Goal: Information Seeking & Learning: Compare options

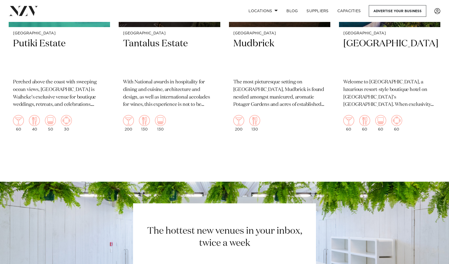
scroll to position [311, 0]
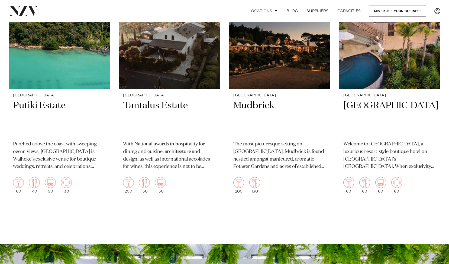
click at [275, 10] on span at bounding box center [276, 10] width 4 height 2
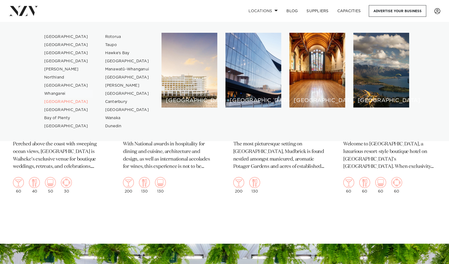
click at [55, 93] on link "Whangarei" at bounding box center [66, 94] width 53 height 8
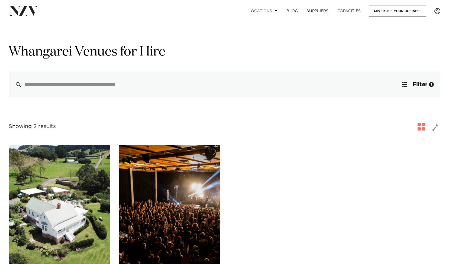
click at [274, 10] on span at bounding box center [276, 10] width 4 height 2
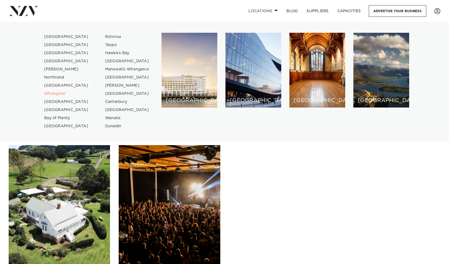
click at [55, 86] on link "[GEOGRAPHIC_DATA]" at bounding box center [66, 86] width 53 height 8
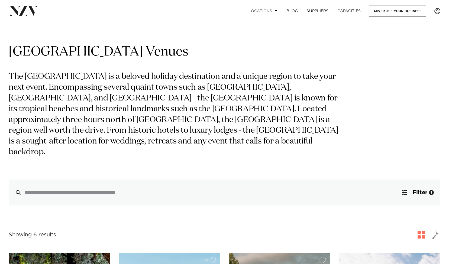
click at [272, 9] on link "Locations" at bounding box center [263, 11] width 38 height 12
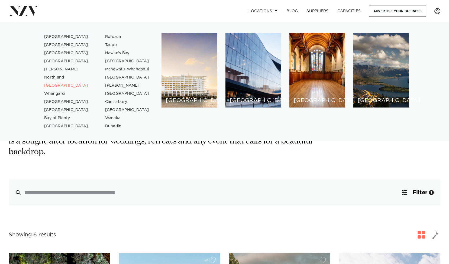
click at [59, 38] on link "[GEOGRAPHIC_DATA]" at bounding box center [66, 37] width 53 height 8
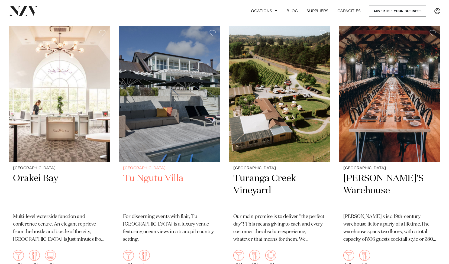
scroll to position [6303, 0]
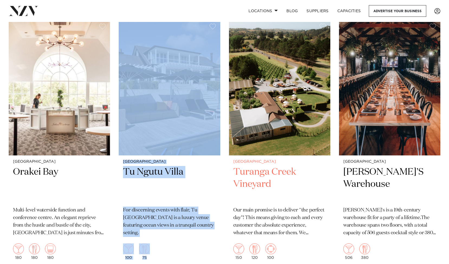
click at [266, 166] on h2 "Turanga Creek Vineyard" at bounding box center [279, 184] width 93 height 37
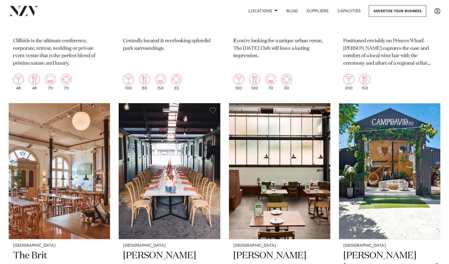
scroll to position [6729, 0]
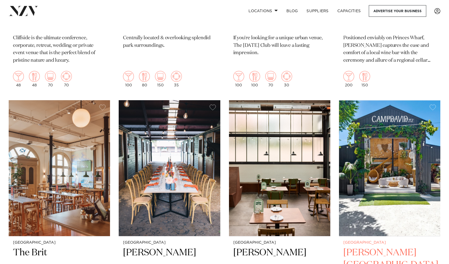
click at [382, 118] on img at bounding box center [389, 168] width 101 height 136
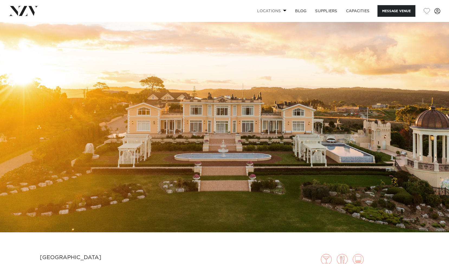
click at [283, 9] on link "Locations" at bounding box center [272, 11] width 38 height 12
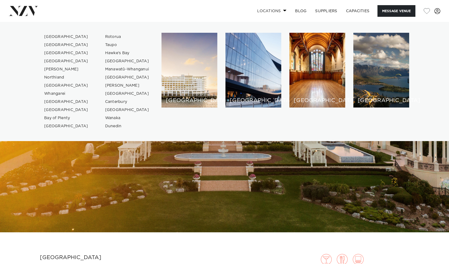
click at [283, 9] on link "Locations" at bounding box center [272, 11] width 38 height 12
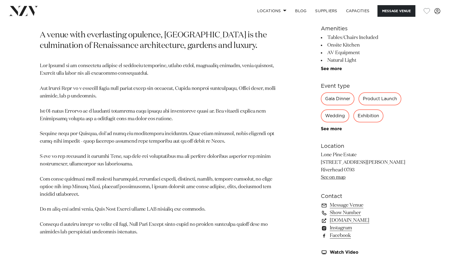
scroll to position [270, 0]
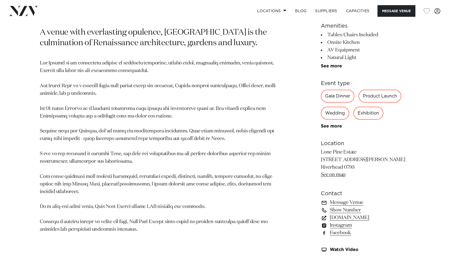
click at [349, 218] on link "lonepineestate.co.nz" at bounding box center [365, 218] width 88 height 8
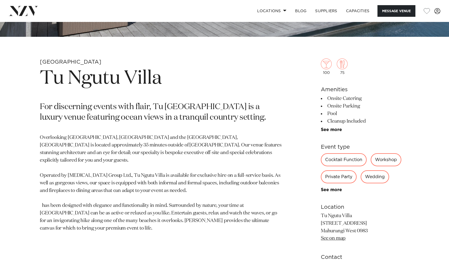
scroll to position [199, 0]
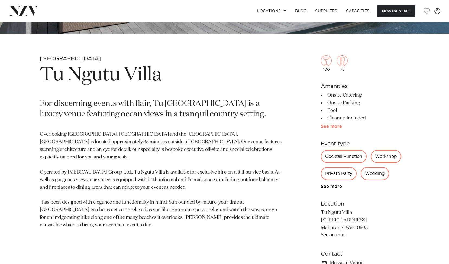
click at [335, 126] on link "See more" at bounding box center [342, 126] width 42 height 4
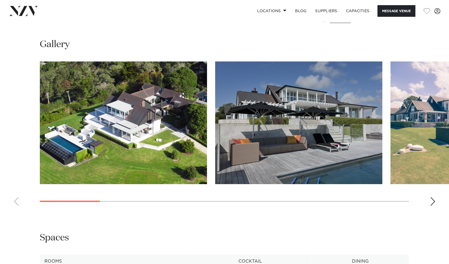
scroll to position [496, 0]
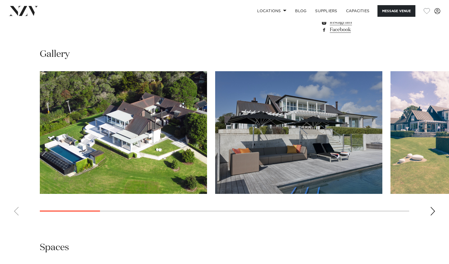
click at [432, 210] on div "Next slide" at bounding box center [432, 211] width 5 height 9
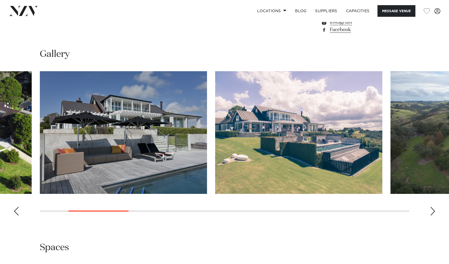
click at [432, 210] on div "Next slide" at bounding box center [432, 211] width 5 height 9
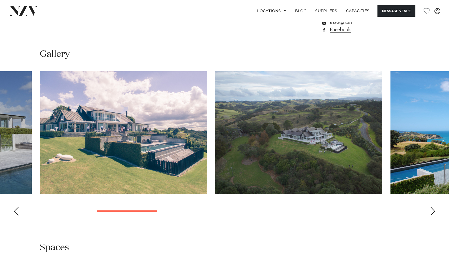
click at [432, 210] on div "Next slide" at bounding box center [432, 211] width 5 height 9
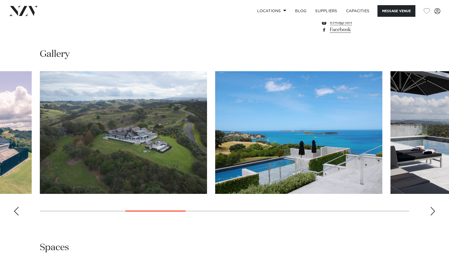
click at [432, 210] on div "Next slide" at bounding box center [432, 211] width 5 height 9
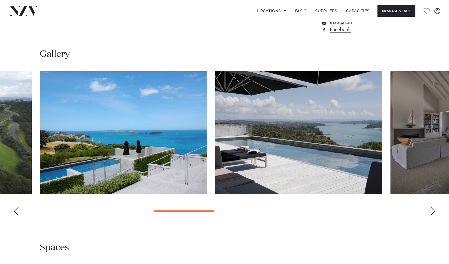
click at [432, 210] on div "Next slide" at bounding box center [432, 211] width 5 height 9
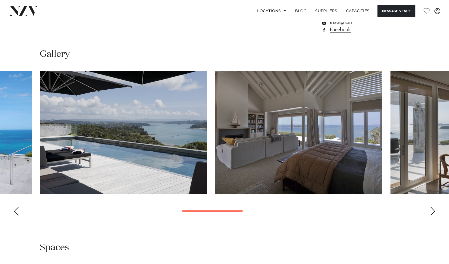
click at [432, 210] on div "Next slide" at bounding box center [432, 211] width 5 height 9
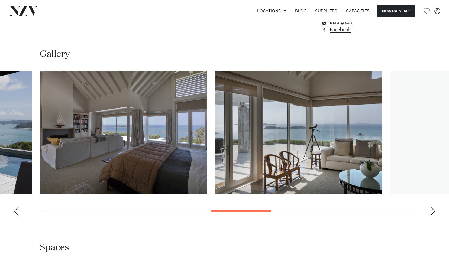
click at [432, 210] on div "Next slide" at bounding box center [432, 211] width 5 height 9
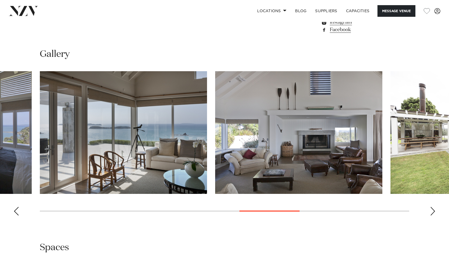
click at [432, 210] on div "Next slide" at bounding box center [432, 211] width 5 height 9
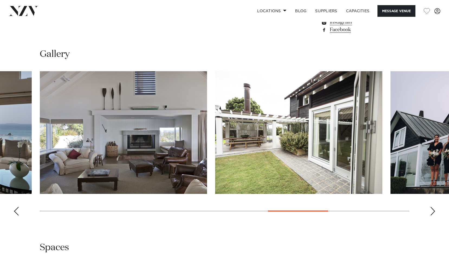
click at [432, 210] on div "Next slide" at bounding box center [432, 211] width 5 height 9
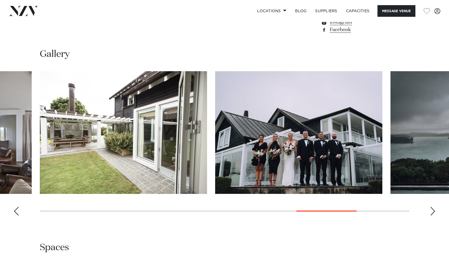
click at [432, 210] on div "Next slide" at bounding box center [432, 211] width 5 height 9
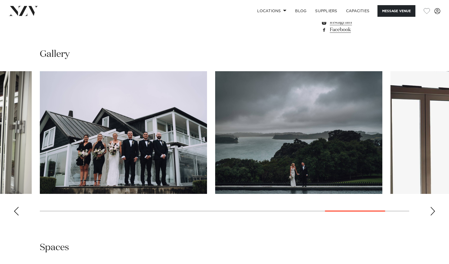
click at [432, 210] on div "Next slide" at bounding box center [432, 211] width 5 height 9
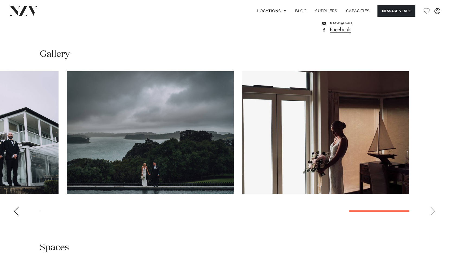
click at [432, 210] on swiper-container at bounding box center [224, 145] width 449 height 149
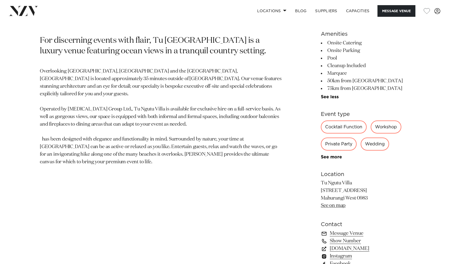
scroll to position [276, 0]
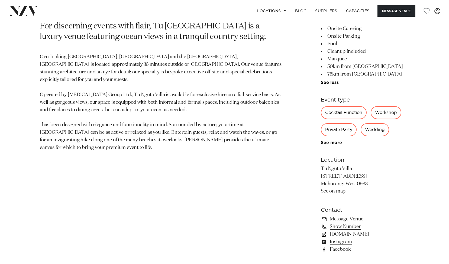
click at [359, 236] on link "www.tungutuvilla.com" at bounding box center [365, 234] width 88 height 8
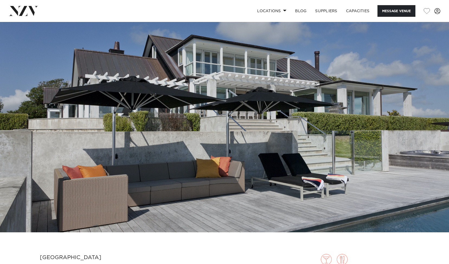
scroll to position [0, 0]
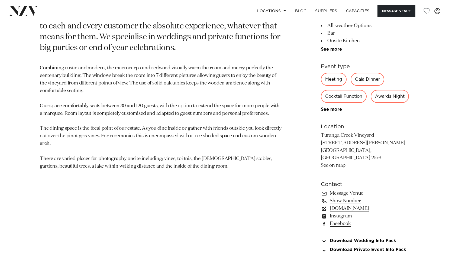
scroll to position [287, 0]
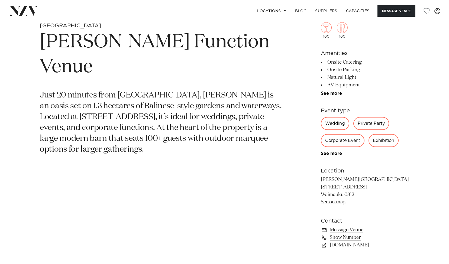
scroll to position [263, 0]
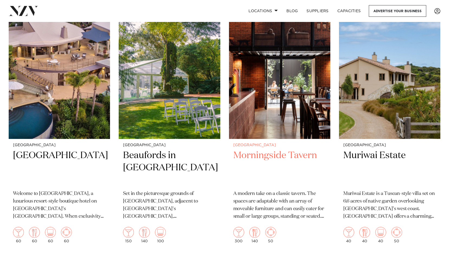
scroll to position [7845, 0]
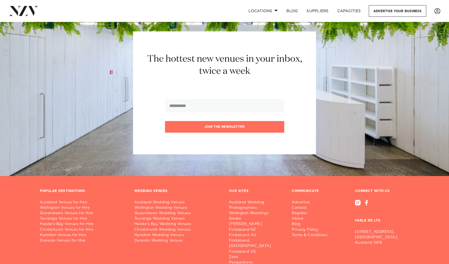
scroll to position [8124, 0]
click at [168, 200] on link "Auckland Wedding Venues" at bounding box center [177, 202] width 86 height 5
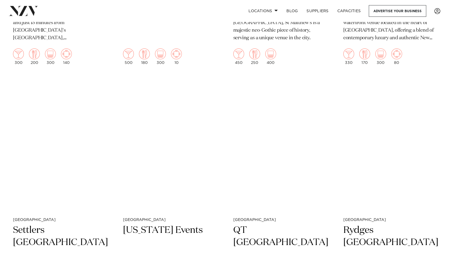
scroll to position [419, 0]
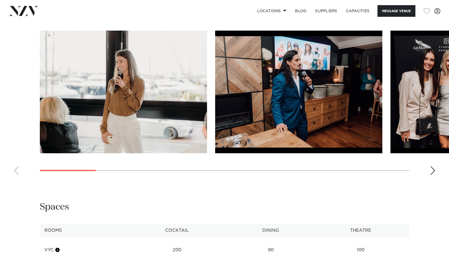
scroll to position [512, 0]
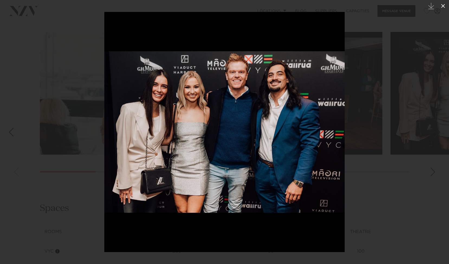
click at [444, 4] on icon at bounding box center [443, 6] width 7 height 7
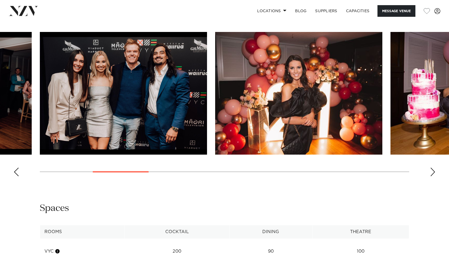
click at [432, 176] on div "Next slide" at bounding box center [432, 172] width 5 height 9
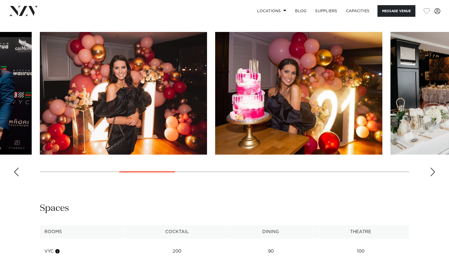
click at [432, 176] on div "Next slide" at bounding box center [432, 172] width 5 height 9
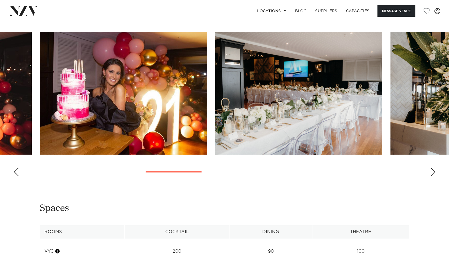
click at [432, 176] on div "Next slide" at bounding box center [432, 172] width 5 height 9
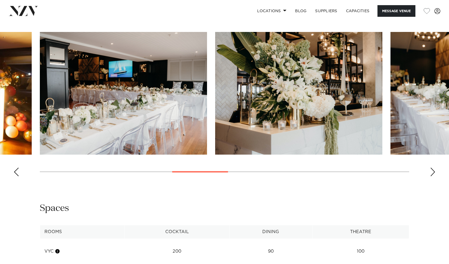
click at [432, 176] on div "Next slide" at bounding box center [432, 172] width 5 height 9
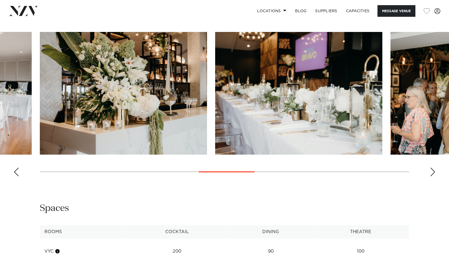
click at [432, 176] on div "Next slide" at bounding box center [432, 172] width 5 height 9
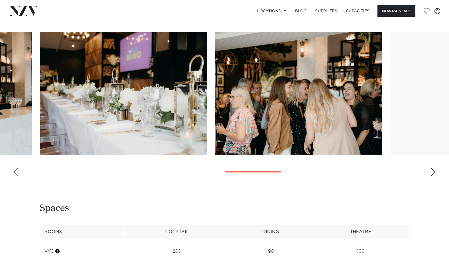
click at [432, 176] on div "Next slide" at bounding box center [432, 172] width 5 height 9
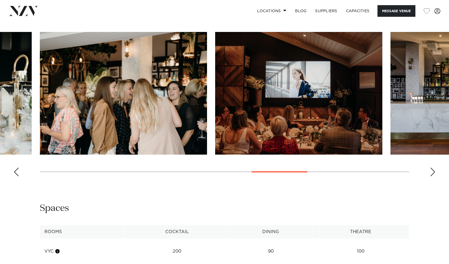
click at [432, 176] on div "Next slide" at bounding box center [432, 172] width 5 height 9
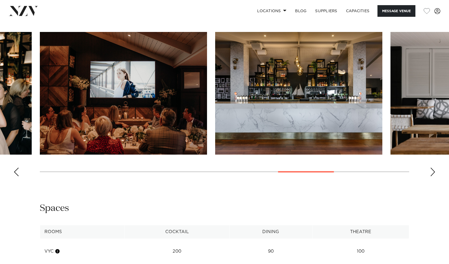
click at [432, 176] on div "Next slide" at bounding box center [432, 172] width 5 height 9
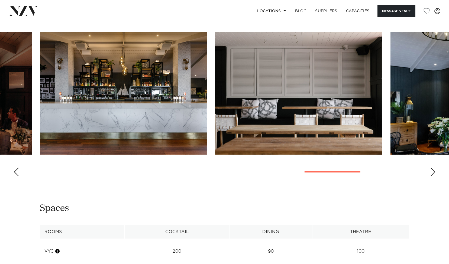
click at [432, 176] on div "Next slide" at bounding box center [432, 172] width 5 height 9
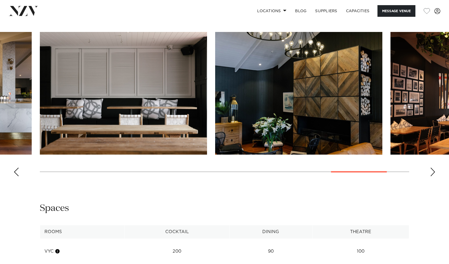
click at [432, 176] on div "Next slide" at bounding box center [432, 172] width 5 height 9
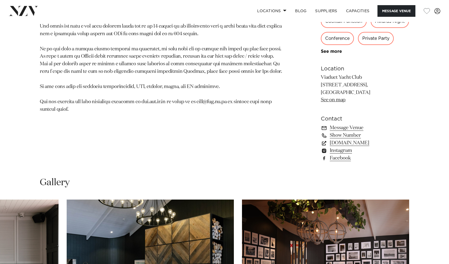
scroll to position [326, 0]
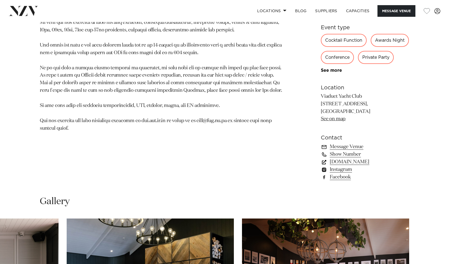
click at [349, 166] on link "www.vyc.co.nz" at bounding box center [365, 162] width 88 height 8
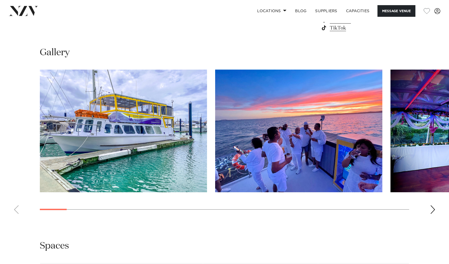
scroll to position [487, 0]
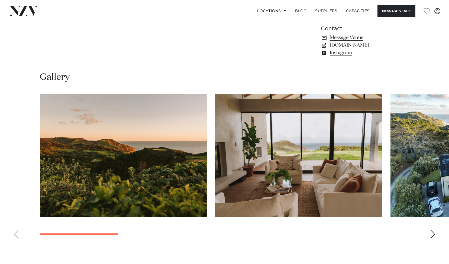
scroll to position [437, 0]
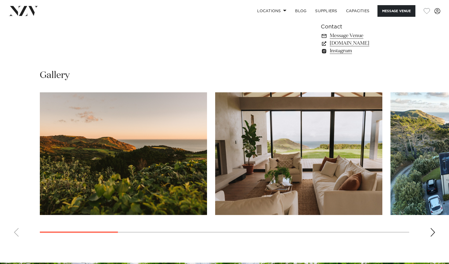
click at [433, 229] on div "Next slide" at bounding box center [432, 232] width 5 height 9
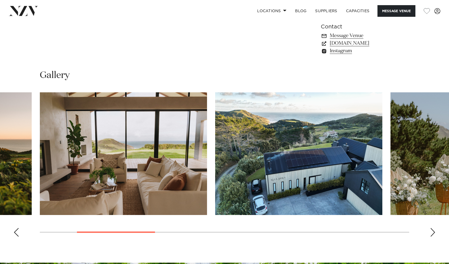
click at [433, 229] on div "Next slide" at bounding box center [432, 232] width 5 height 9
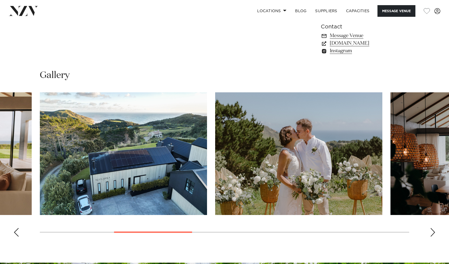
click at [433, 229] on div "Next slide" at bounding box center [432, 232] width 5 height 9
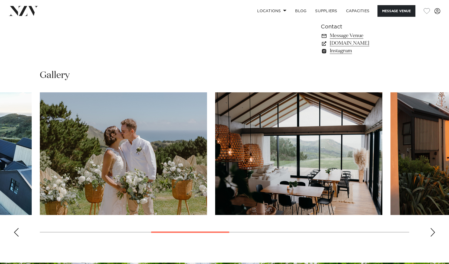
click at [433, 229] on div "Next slide" at bounding box center [432, 232] width 5 height 9
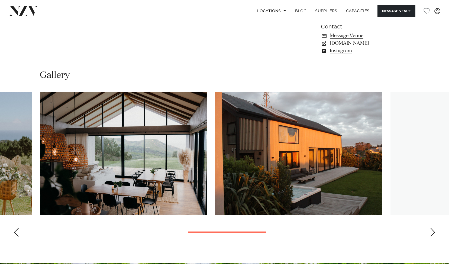
click at [433, 229] on div "Next slide" at bounding box center [432, 232] width 5 height 9
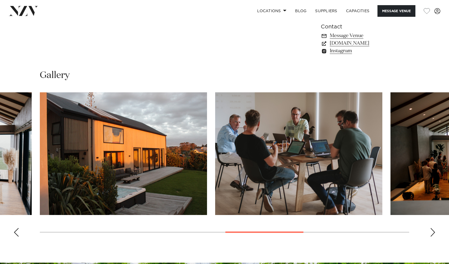
click at [433, 229] on div "Next slide" at bounding box center [432, 232] width 5 height 9
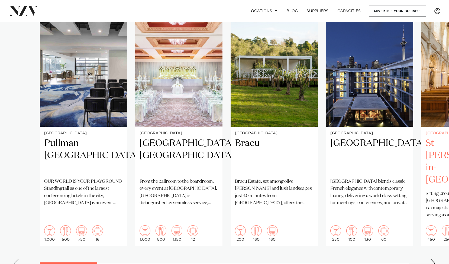
scroll to position [394, 0]
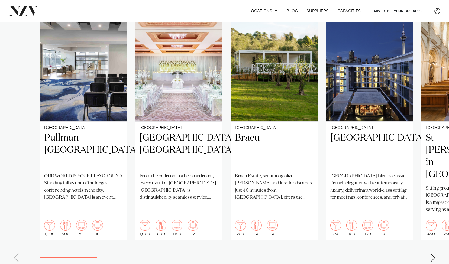
click at [433, 254] on div "Next slide" at bounding box center [432, 258] width 5 height 9
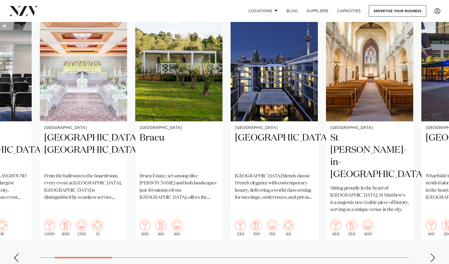
click at [433, 254] on div "Next slide" at bounding box center [432, 258] width 5 height 9
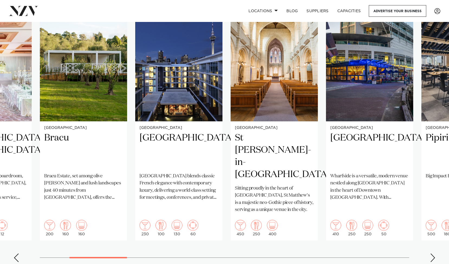
click at [433, 254] on div "Next slide" at bounding box center [432, 258] width 5 height 9
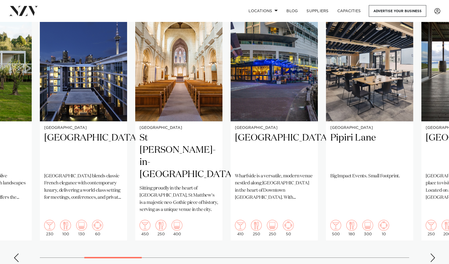
click at [433, 254] on div "Next slide" at bounding box center [432, 258] width 5 height 9
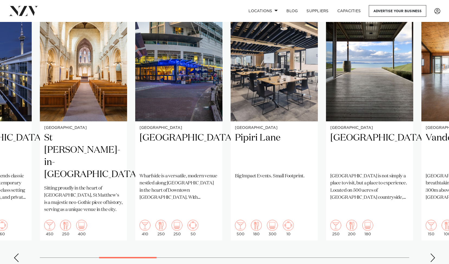
click at [433, 254] on div "Next slide" at bounding box center [432, 258] width 5 height 9
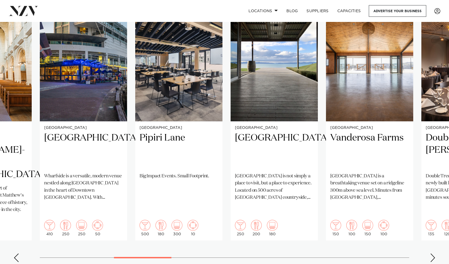
click at [433, 254] on div "Next slide" at bounding box center [432, 258] width 5 height 9
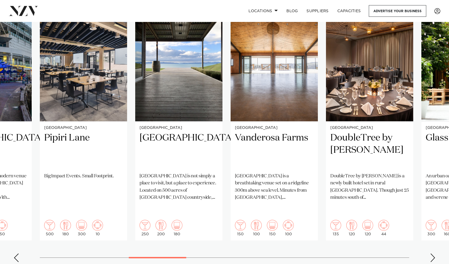
click at [433, 254] on div "Next slide" at bounding box center [432, 258] width 5 height 9
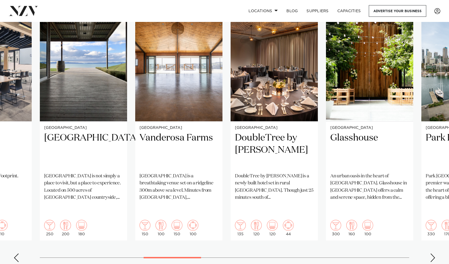
click at [433, 254] on div "Next slide" at bounding box center [432, 258] width 5 height 9
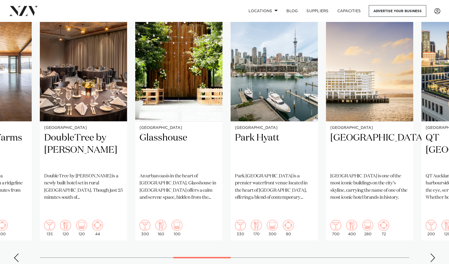
click at [433, 254] on div "Next slide" at bounding box center [432, 258] width 5 height 9
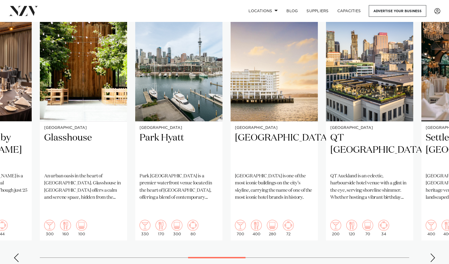
click at [433, 254] on div "Next slide" at bounding box center [432, 258] width 5 height 9
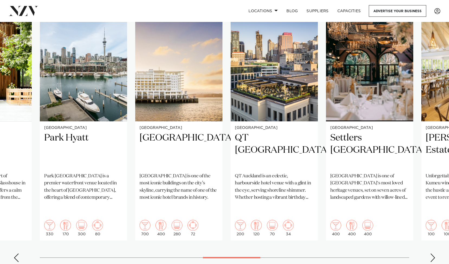
click at [433, 254] on div "Next slide" at bounding box center [432, 258] width 5 height 9
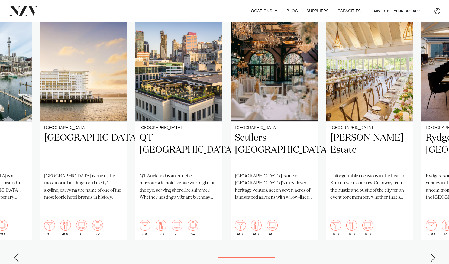
click at [433, 254] on div "Next slide" at bounding box center [432, 258] width 5 height 9
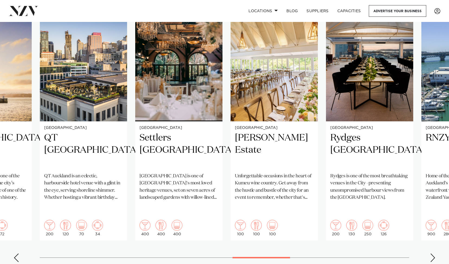
click at [433, 254] on div "Next slide" at bounding box center [432, 258] width 5 height 9
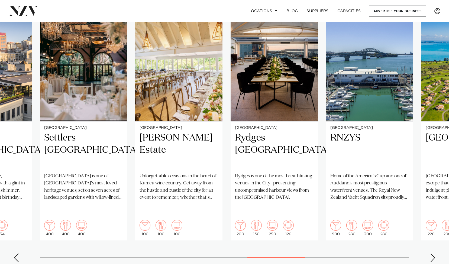
click at [433, 254] on div "Next slide" at bounding box center [432, 258] width 5 height 9
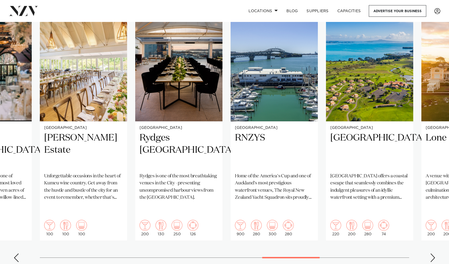
click at [433, 254] on div "Next slide" at bounding box center [432, 258] width 5 height 9
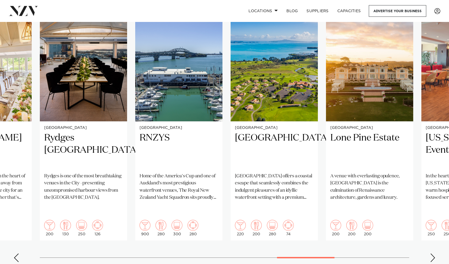
click at [433, 254] on div "Next slide" at bounding box center [432, 258] width 5 height 9
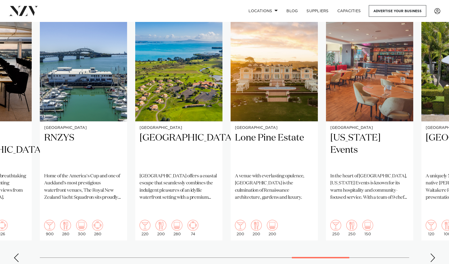
click at [433, 254] on div "Next slide" at bounding box center [432, 258] width 5 height 9
